Goal: Complete application form: Complete application form

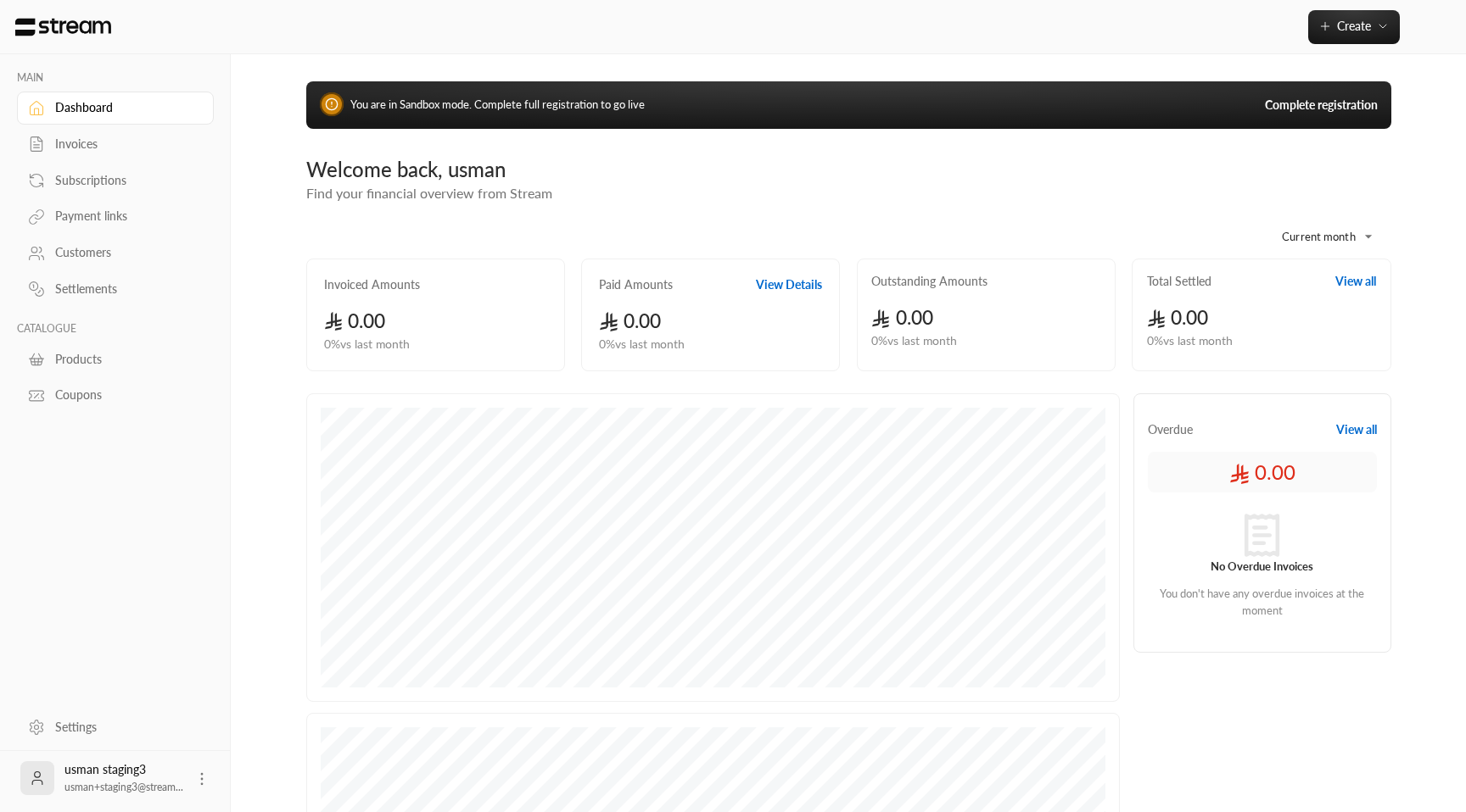
click at [1308, 108] on link "Complete registration" at bounding box center [1321, 105] width 113 height 17
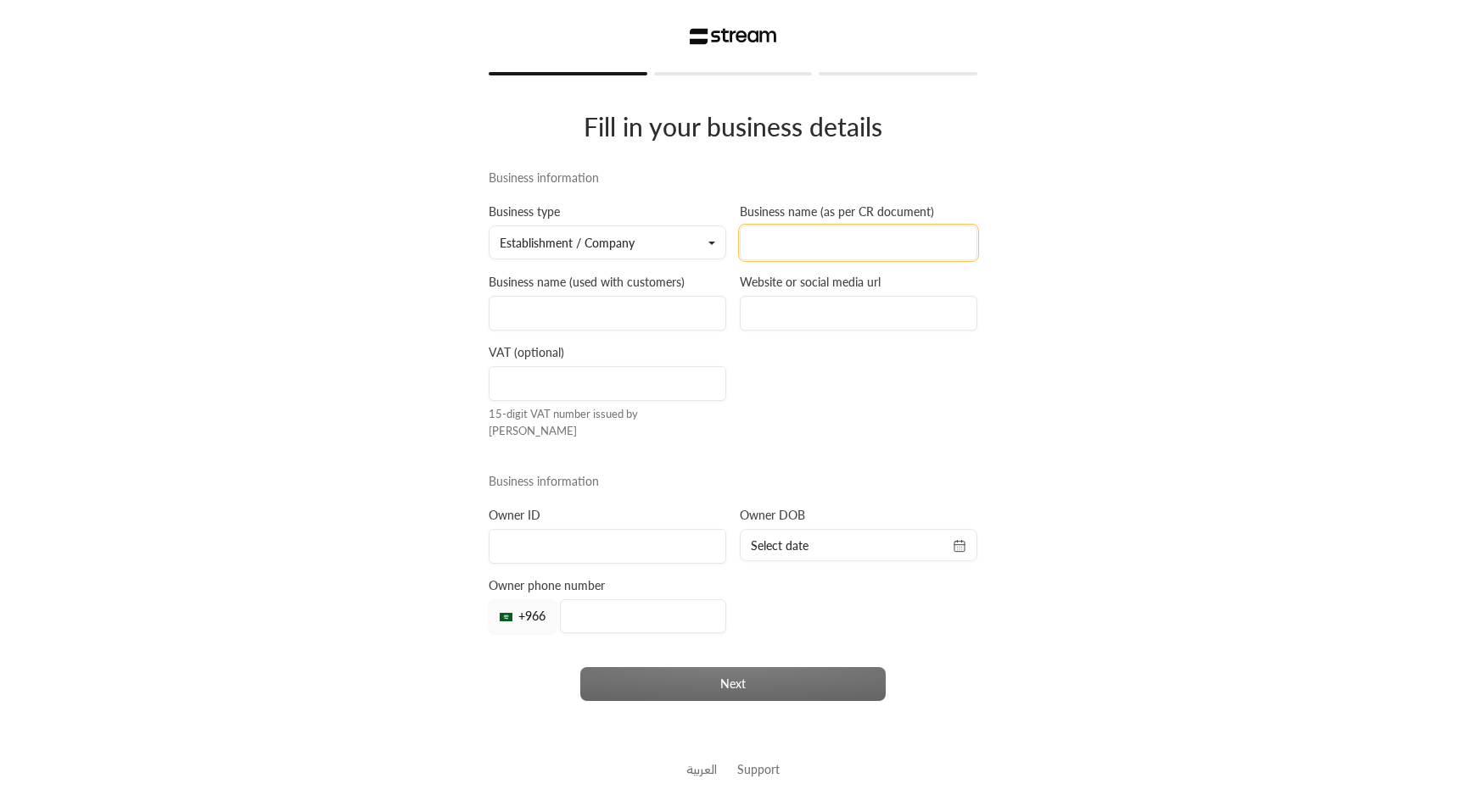
click at [808, 242] on input at bounding box center [858, 243] width 237 height 35
type input "Strea"
type input "Stream"
type input "s"
type input "[URL][DOMAIN_NAME]"
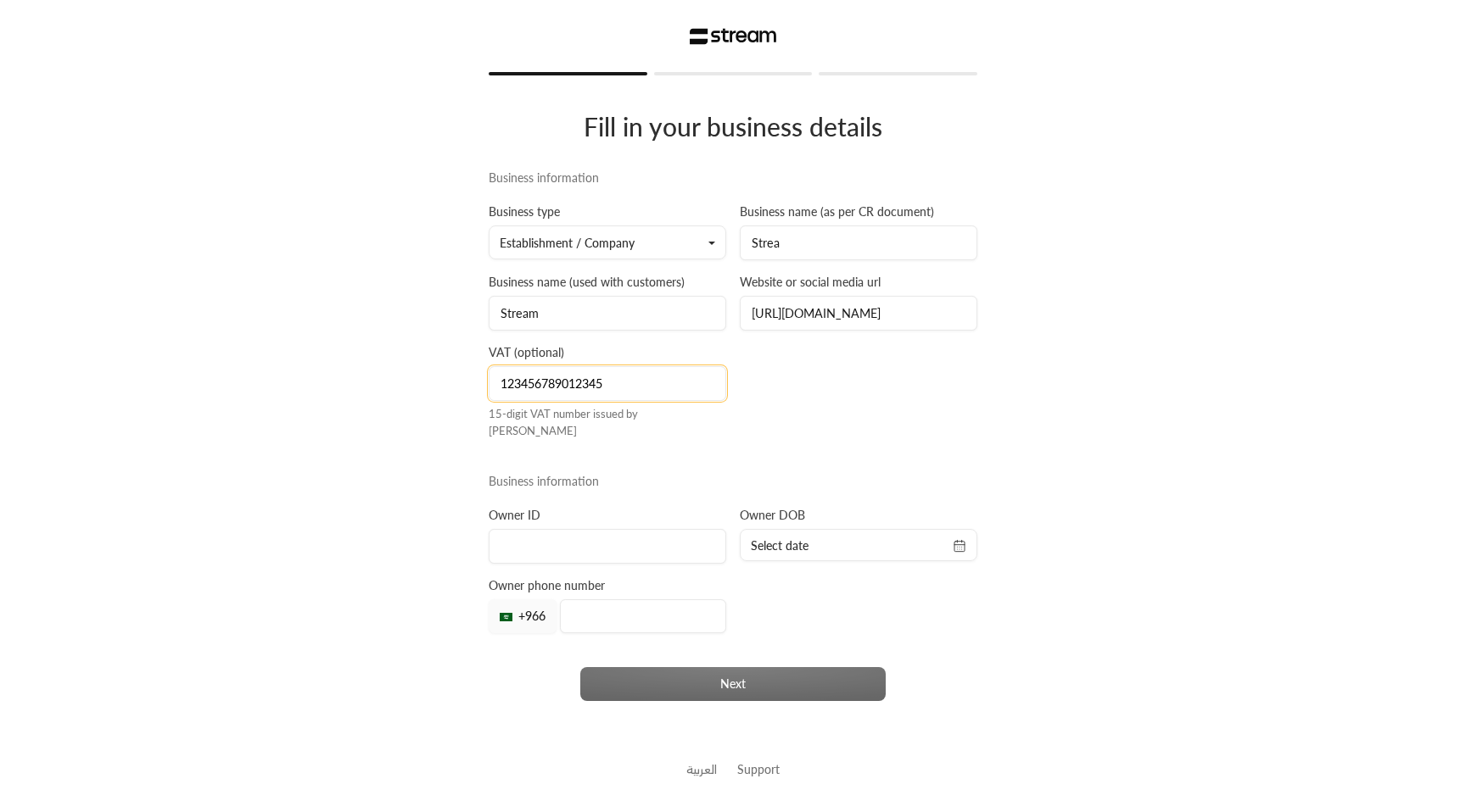
type input "123456789012345"
click at [661, 549] on input at bounding box center [607, 546] width 237 height 35
type input "2473775761"
click at [956, 539] on icon "button" at bounding box center [959, 546] width 14 height 14
select select "*"
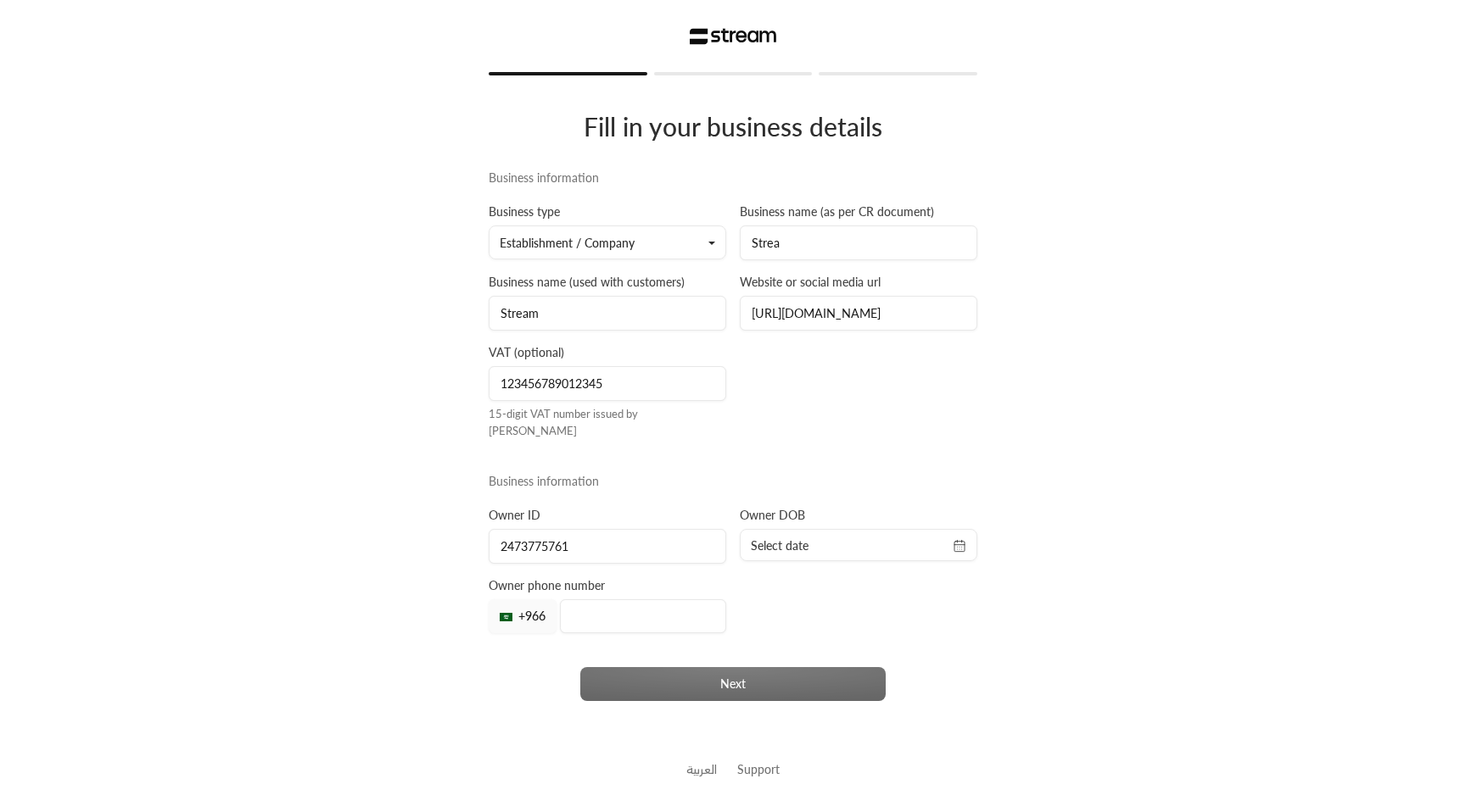
select select "****"
click at [794, 651] on button "1" at bounding box center [799, 651] width 28 height 28
click at [632, 604] on input "tel" at bounding box center [643, 616] width 166 height 34
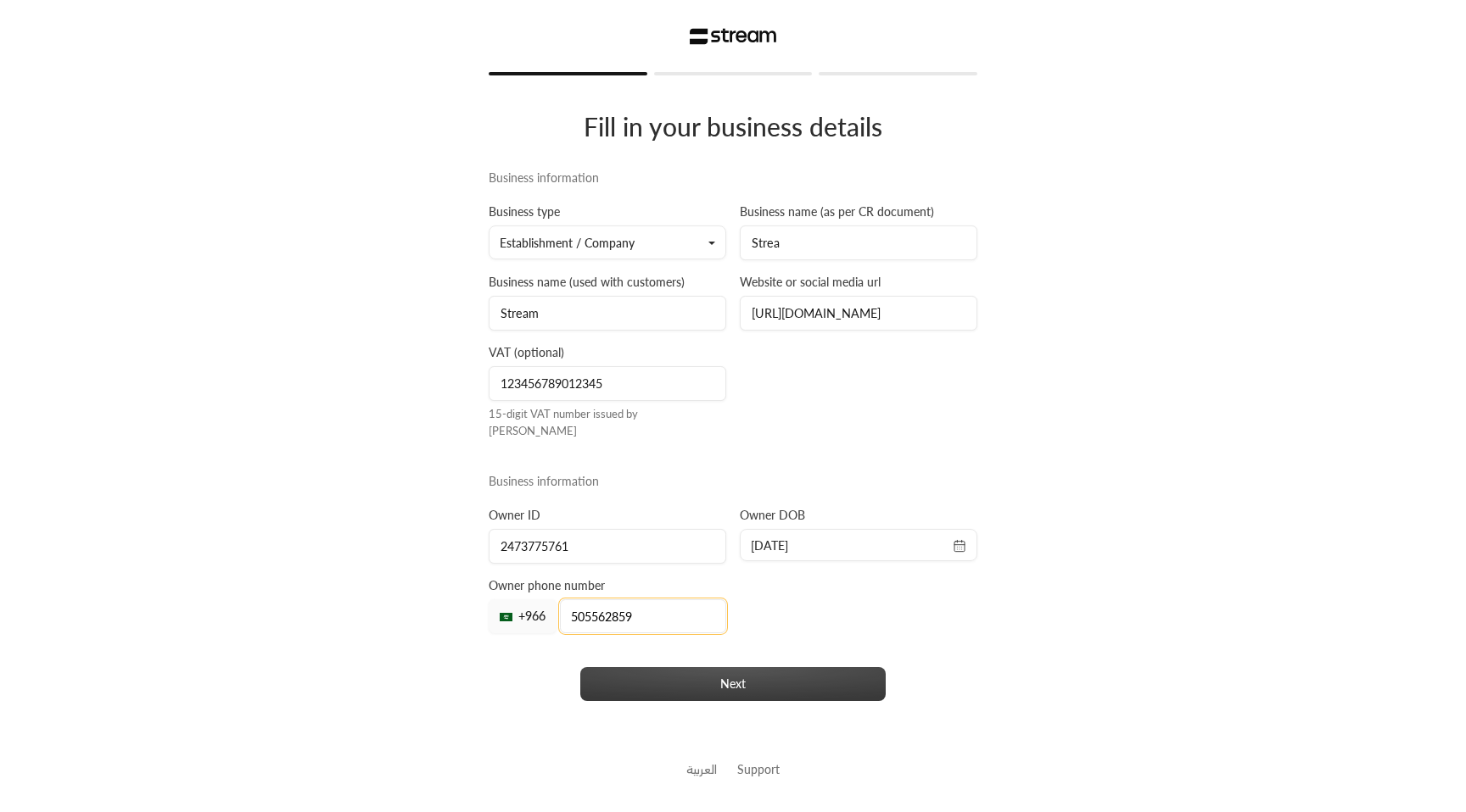
type input "505562859"
click at [701, 676] on button "Next" at bounding box center [732, 684] width 305 height 34
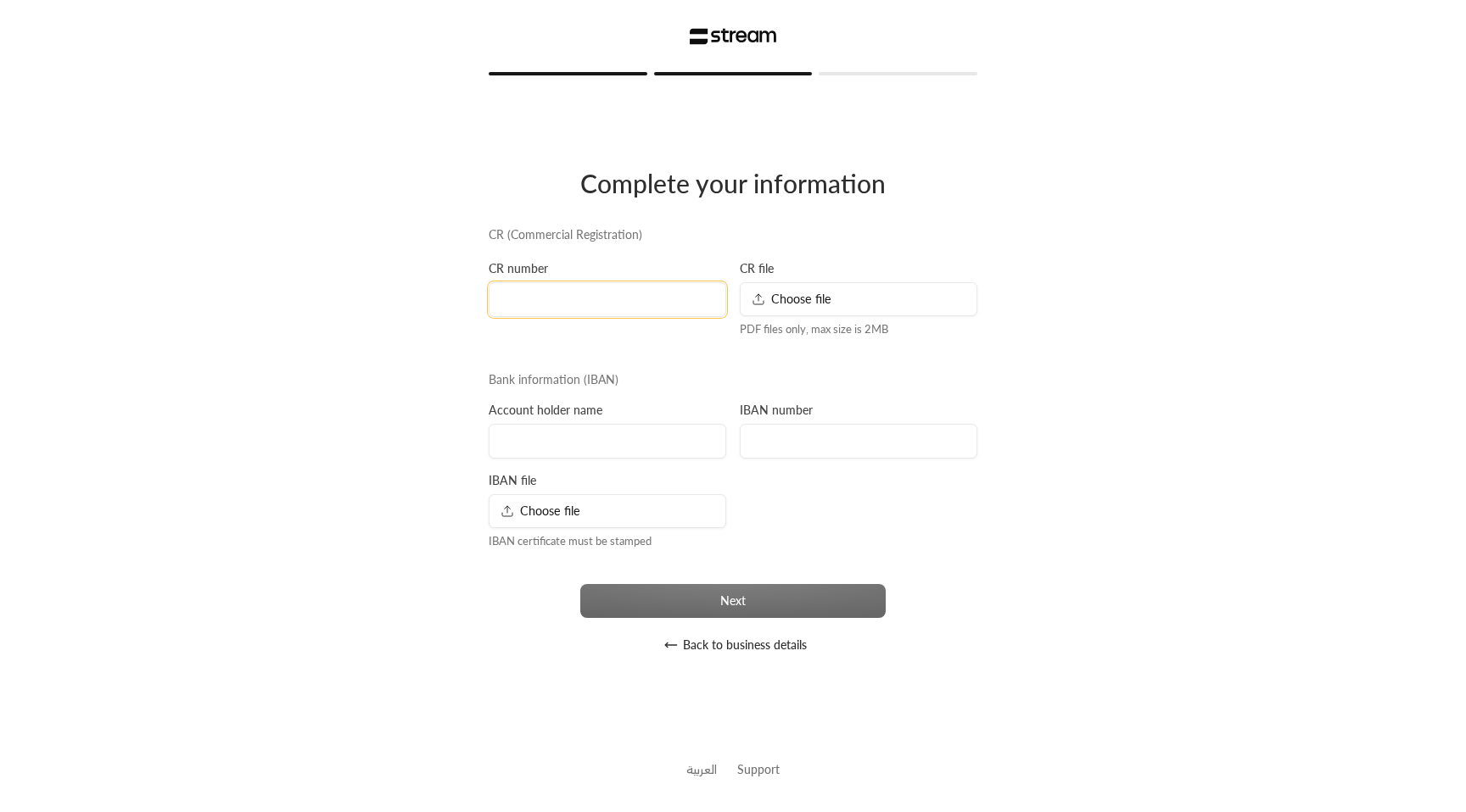
click at [612, 305] on input at bounding box center [607, 300] width 237 height 35
type input "2"
type input "2473775761"
click at [775, 303] on span "Choose file" at bounding box center [791, 299] width 79 height 18
click at [621, 442] on input at bounding box center [607, 441] width 237 height 35
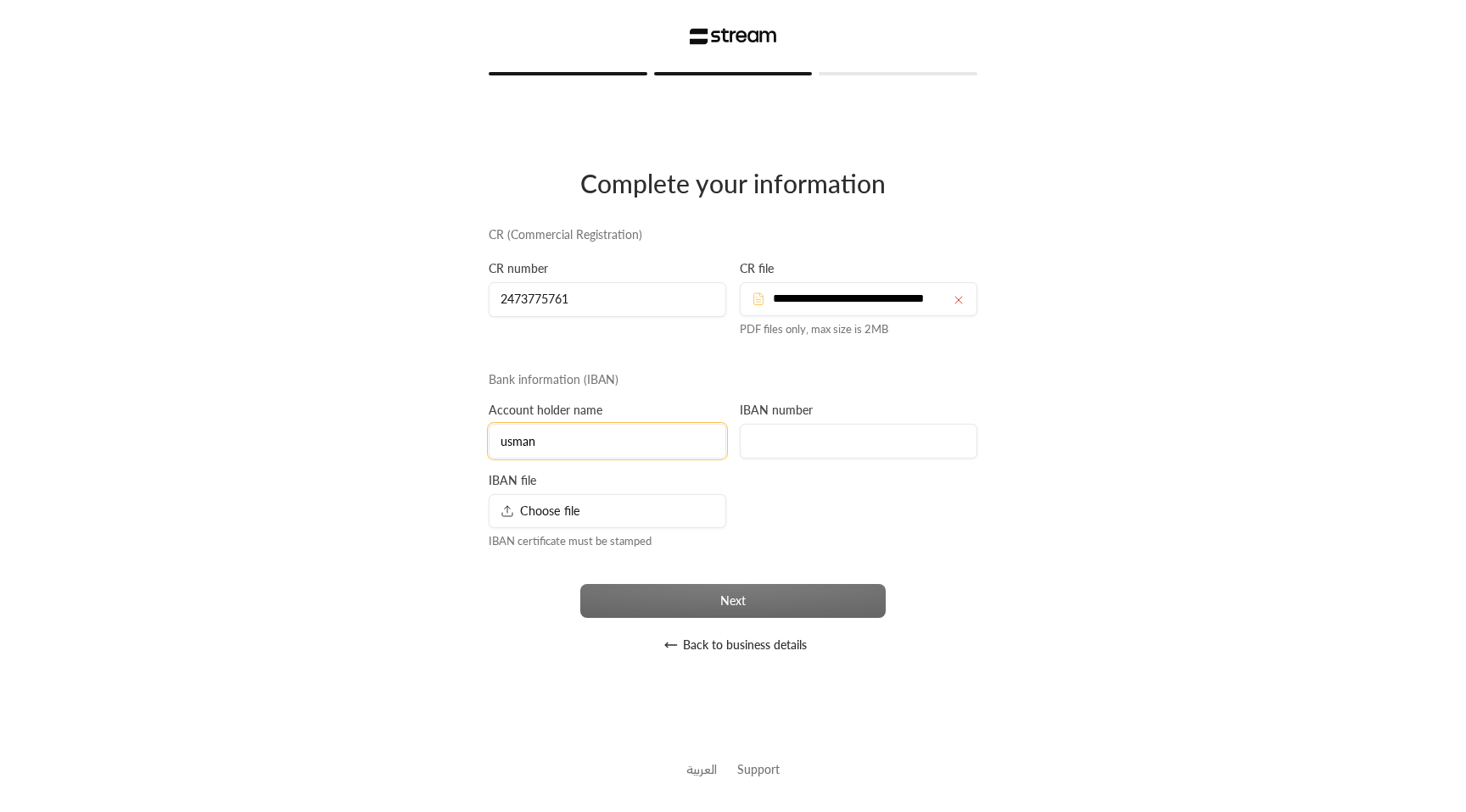
type input "usman"
paste input "[FINANCIAL_ID]"
type input "[FINANCIAL_ID]"
click at [603, 515] on div "Choose file" at bounding box center [607, 511] width 237 height 34
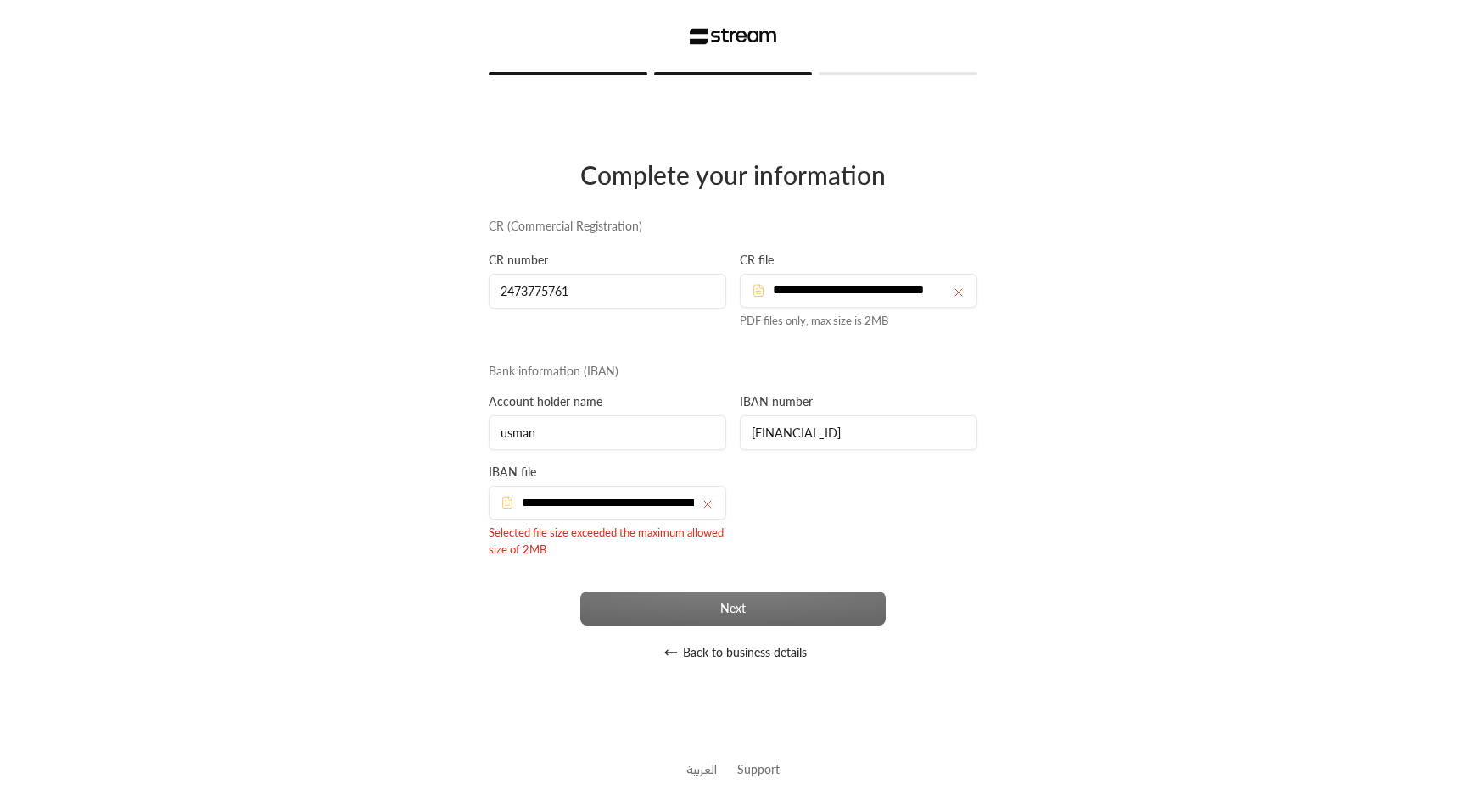
click at [717, 506] on div "**********" at bounding box center [607, 503] width 237 height 34
type input "**********"
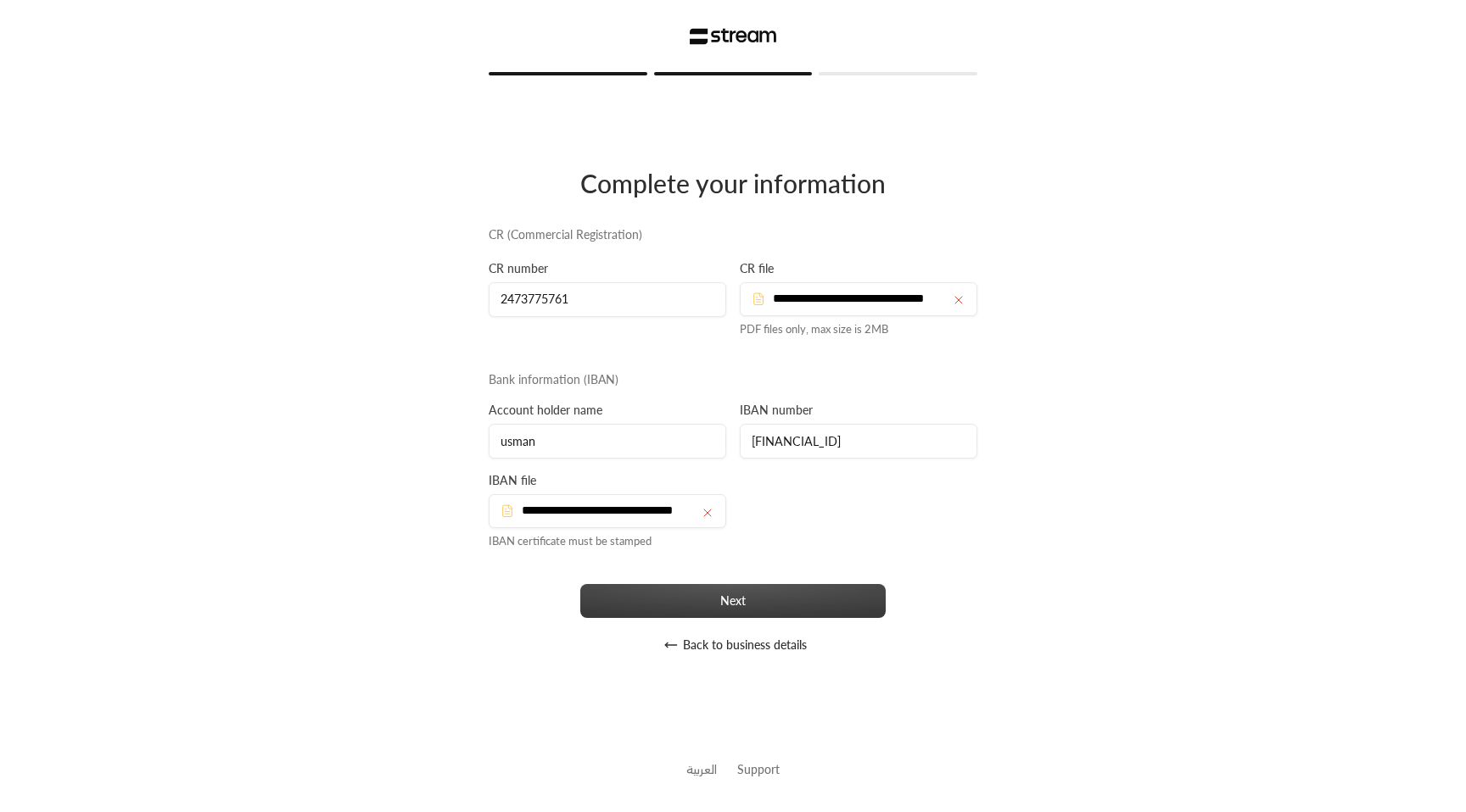
click at [767, 608] on button "Next" at bounding box center [732, 601] width 305 height 34
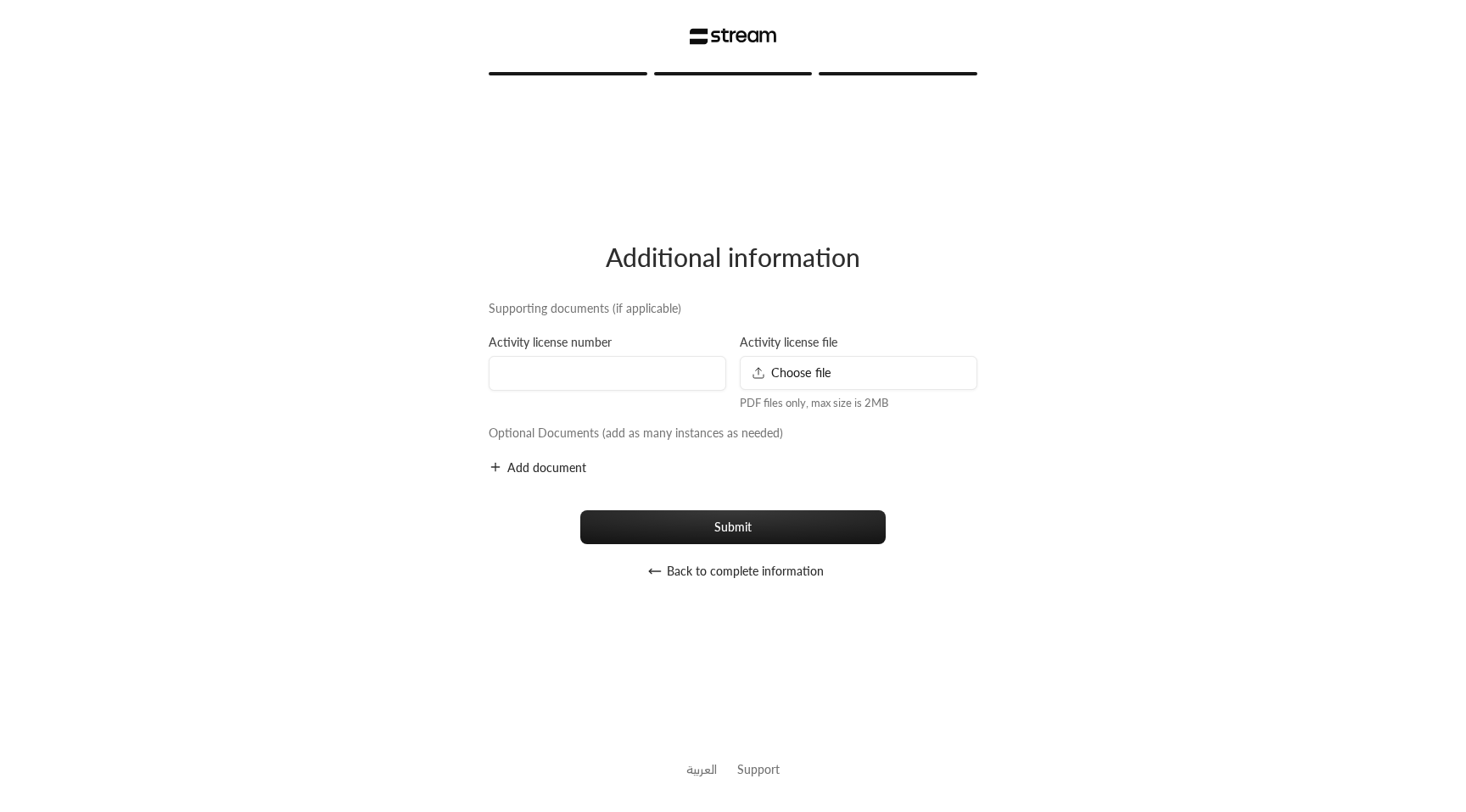
click at [793, 370] on span "Choose file" at bounding box center [791, 372] width 79 height 18
click at [585, 385] on input at bounding box center [607, 373] width 237 height 35
type input "a"
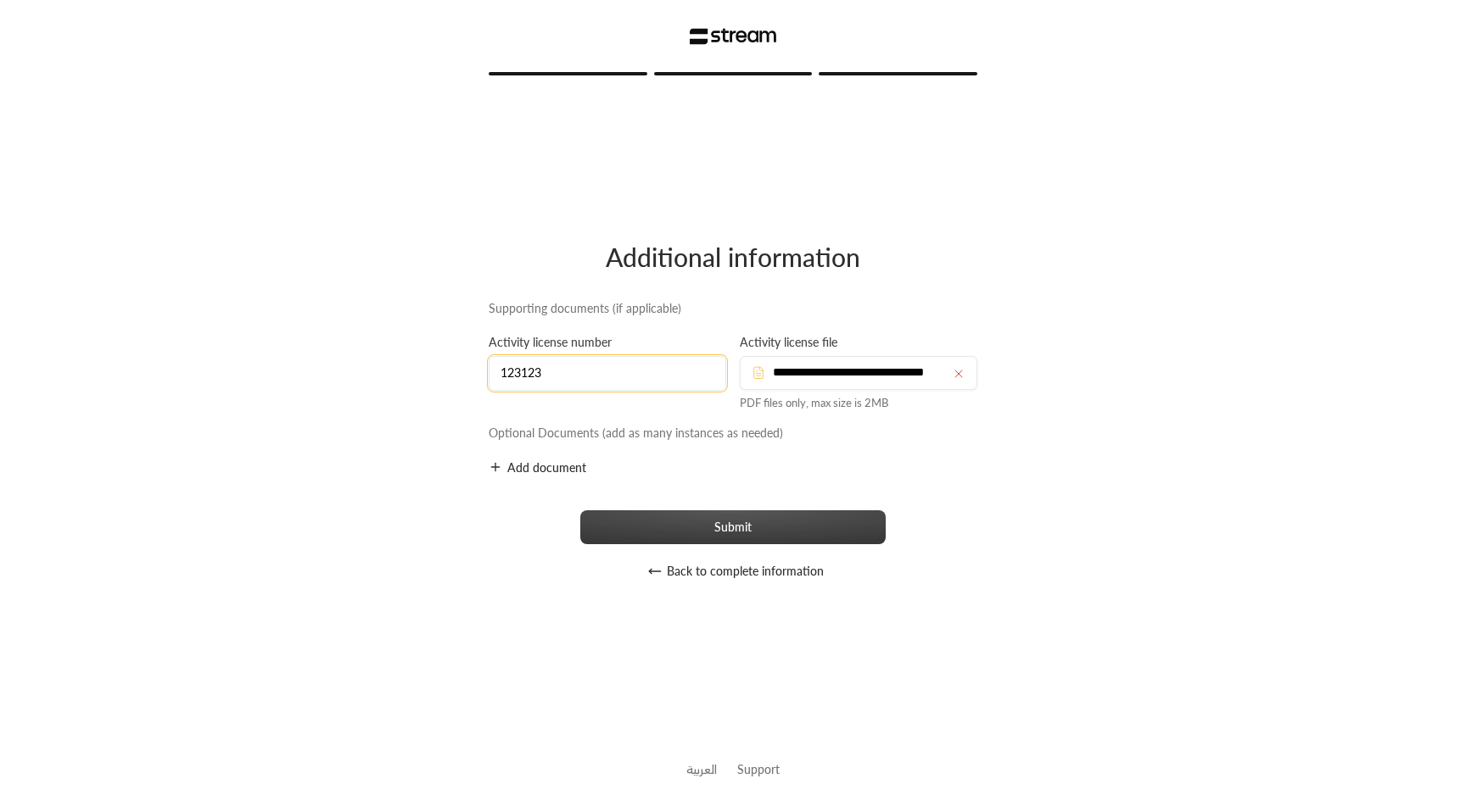
type input "123123"
click at [774, 526] on button "Submit" at bounding box center [732, 527] width 305 height 34
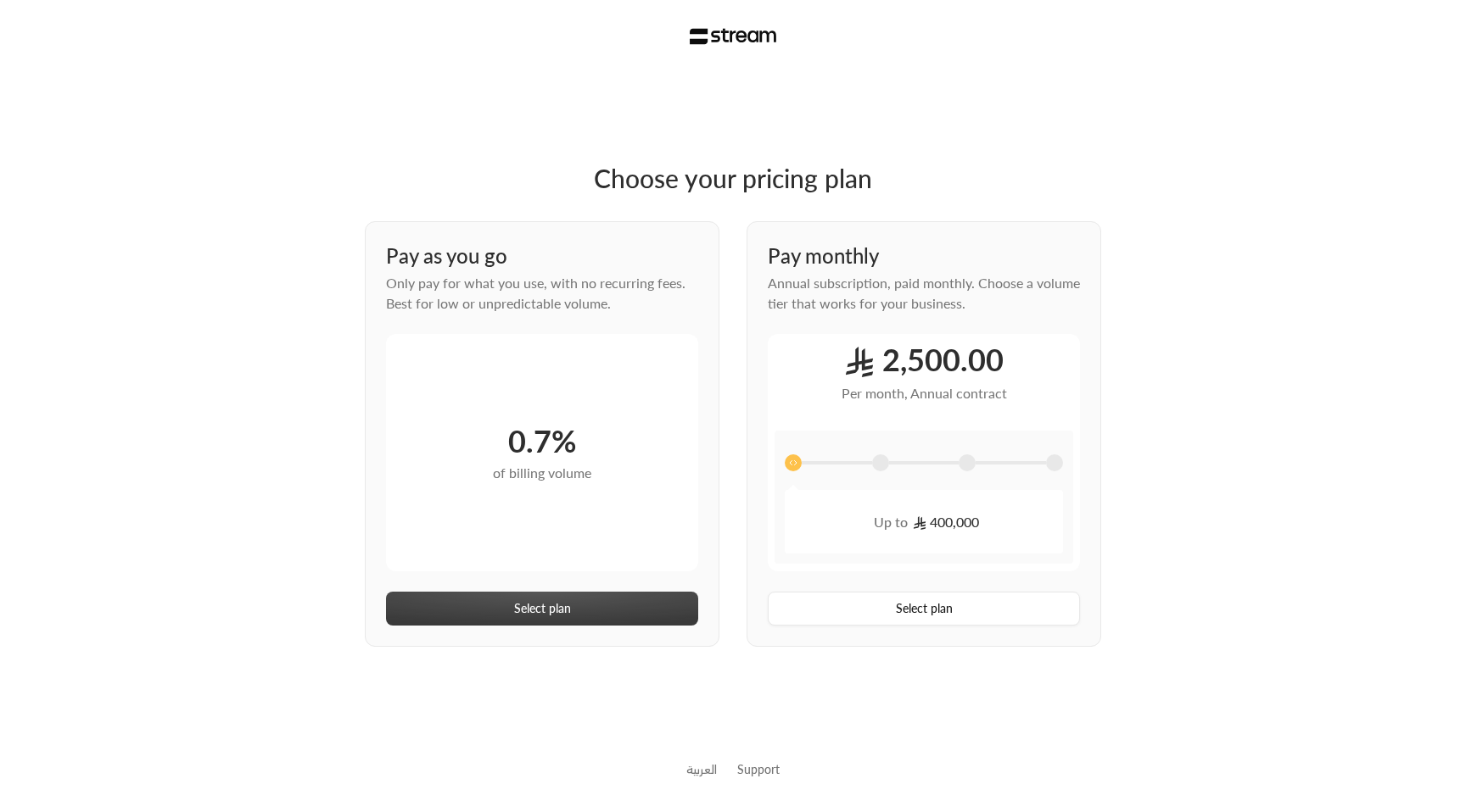
click at [604, 611] on button "Select plan" at bounding box center [542, 609] width 312 height 34
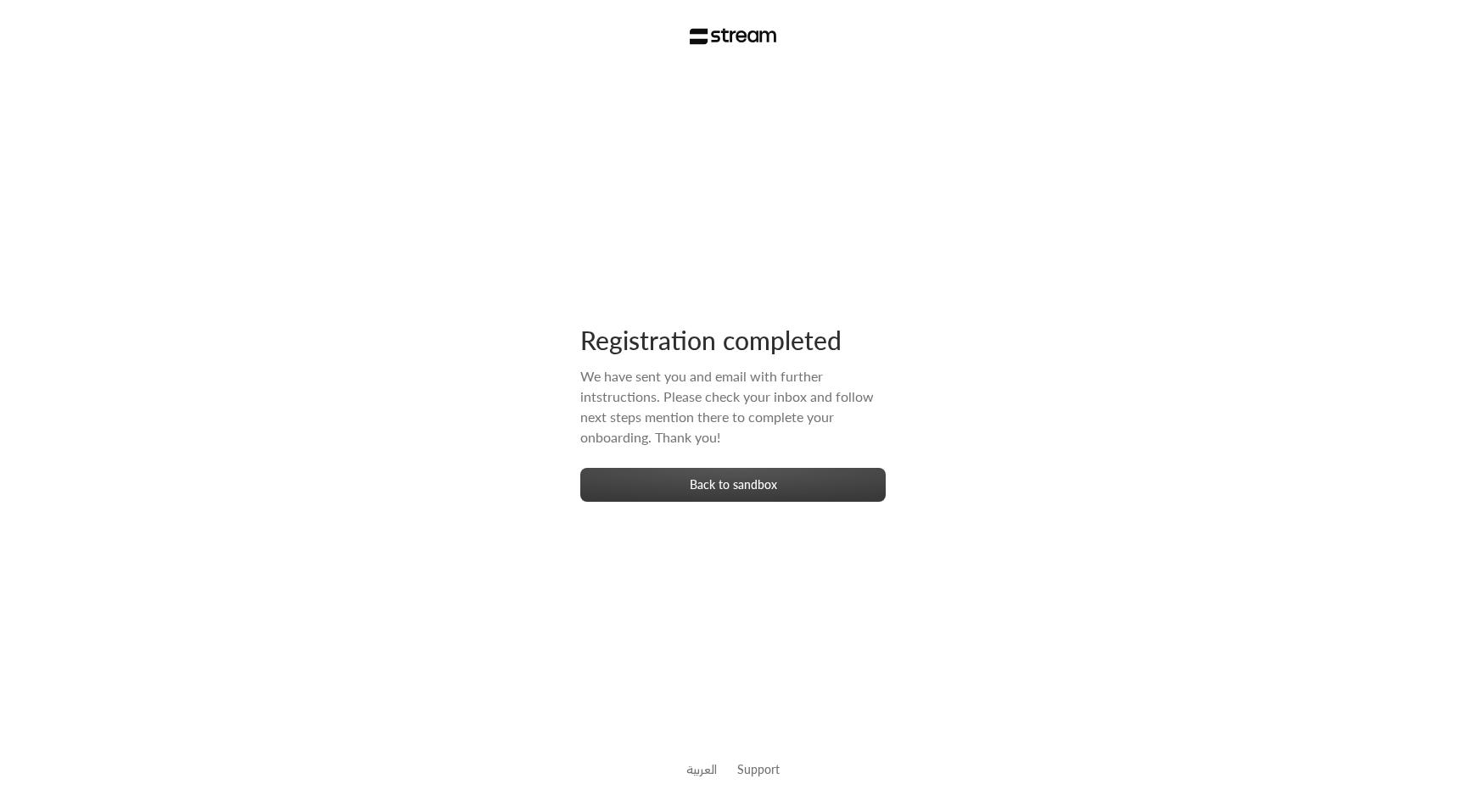
click at [726, 484] on button "Back to sandbox" at bounding box center [732, 485] width 305 height 34
